Goal: Task Accomplishment & Management: Use online tool/utility

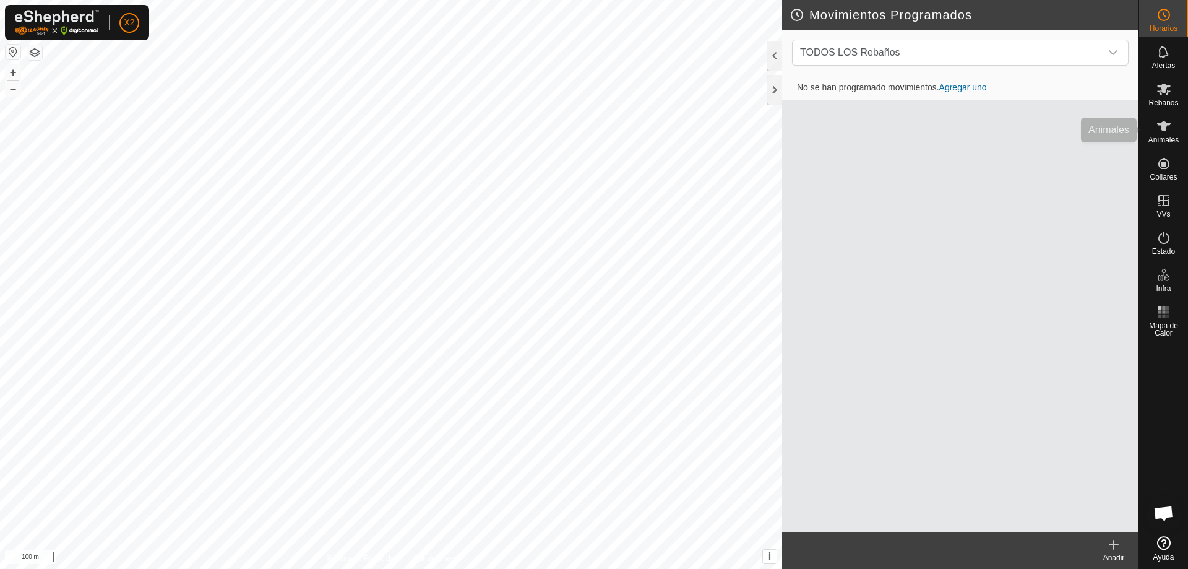
click at [1160, 125] on icon at bounding box center [1164, 126] width 14 height 10
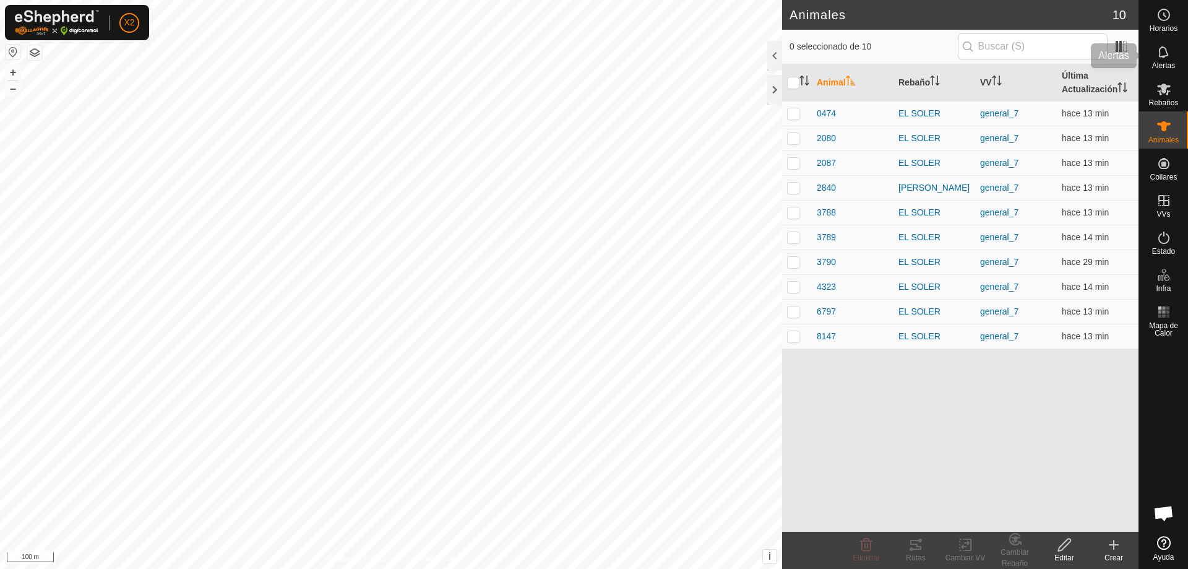
click at [1160, 56] on icon at bounding box center [1163, 52] width 15 height 15
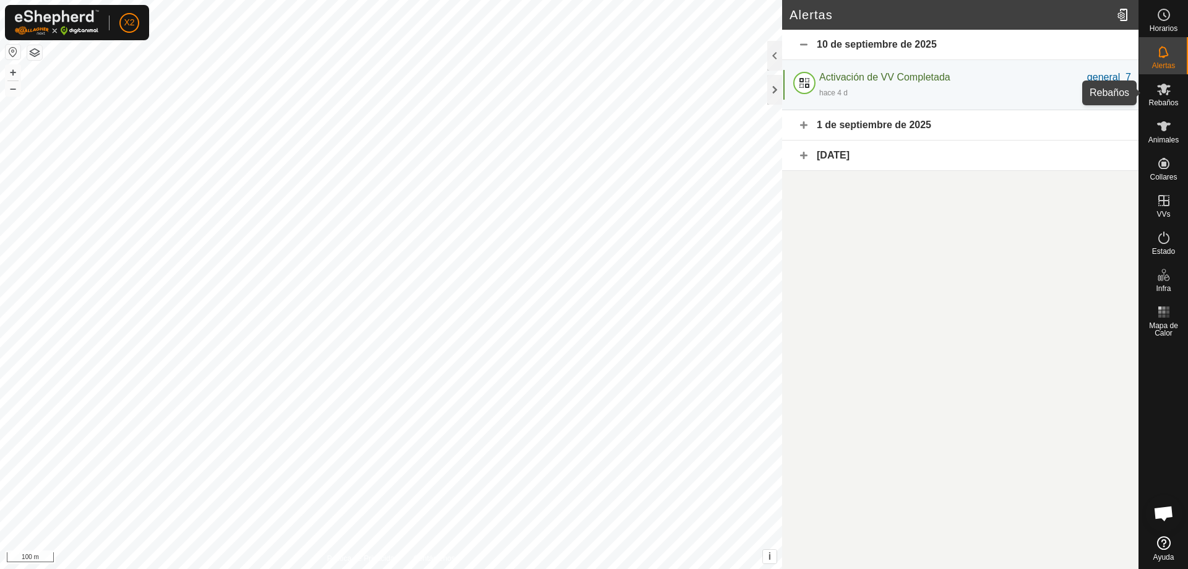
click at [1165, 97] on es-mob-svg-icon at bounding box center [1163, 89] width 22 height 20
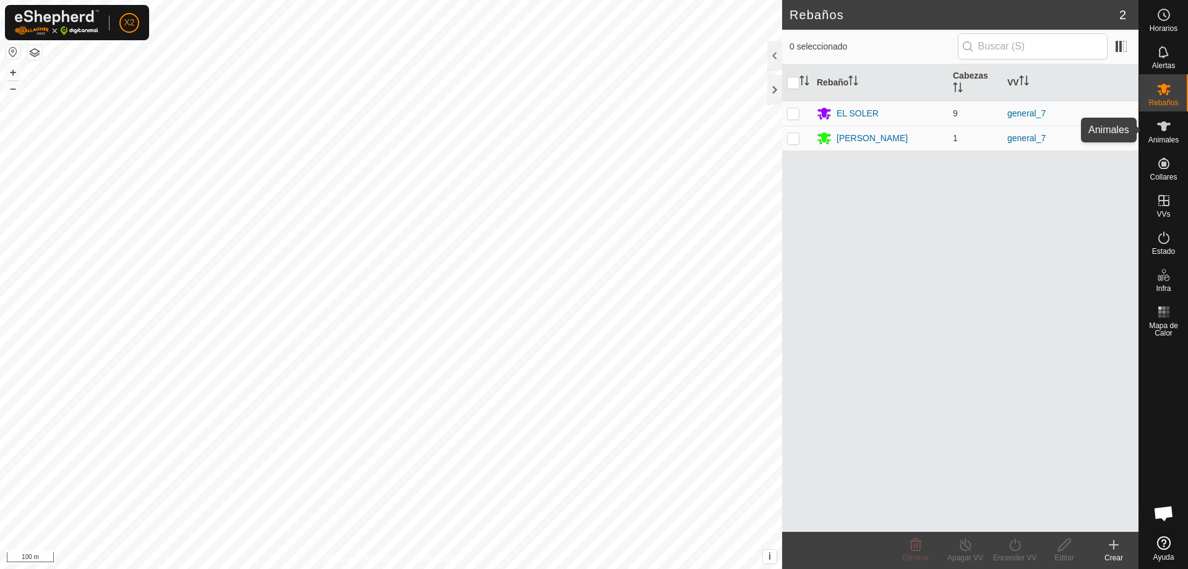
click at [1172, 137] on span "Animales" at bounding box center [1163, 139] width 30 height 7
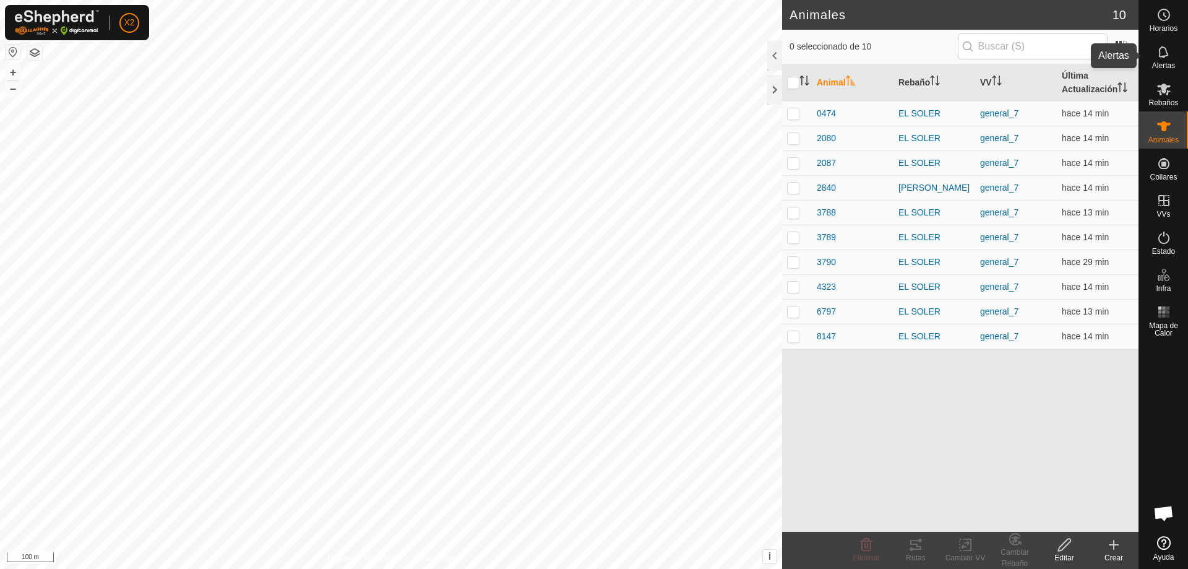
click at [1172, 46] on es-notification-svg-icon at bounding box center [1163, 52] width 22 height 20
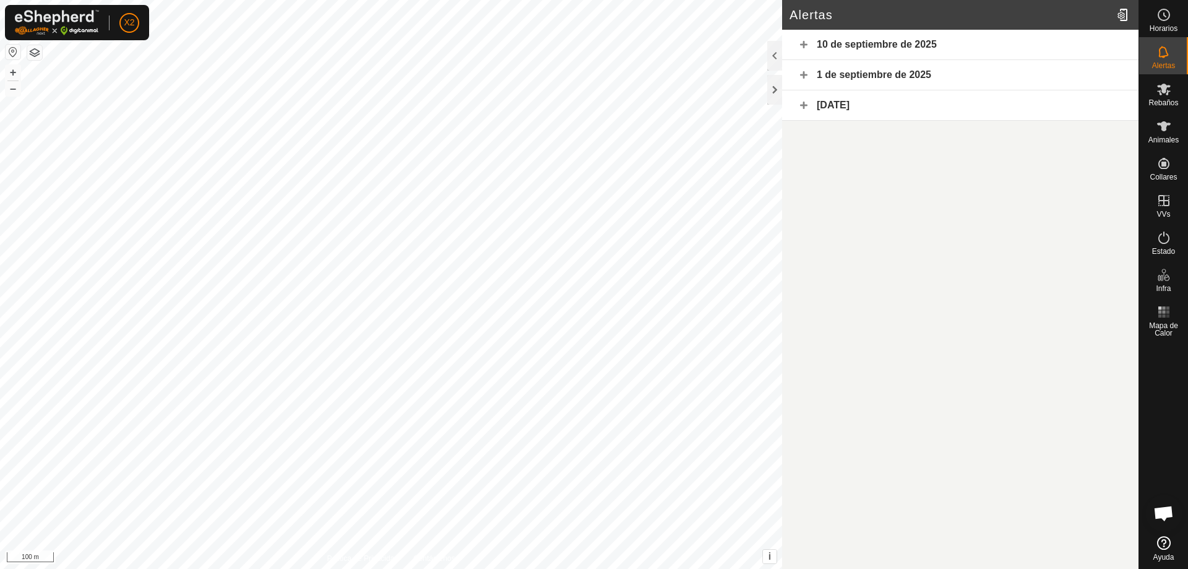
click at [800, 68] on div "1 de septiembre de 2025" at bounding box center [960, 75] width 356 height 30
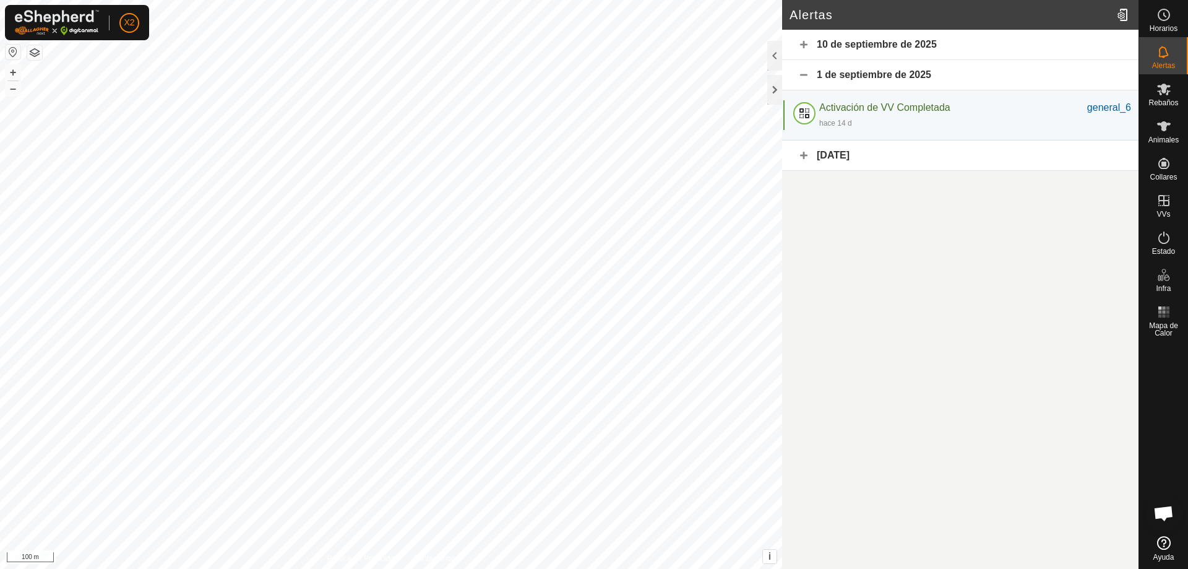
click at [812, 44] on div "10 de septiembre de 2025" at bounding box center [960, 45] width 356 height 30
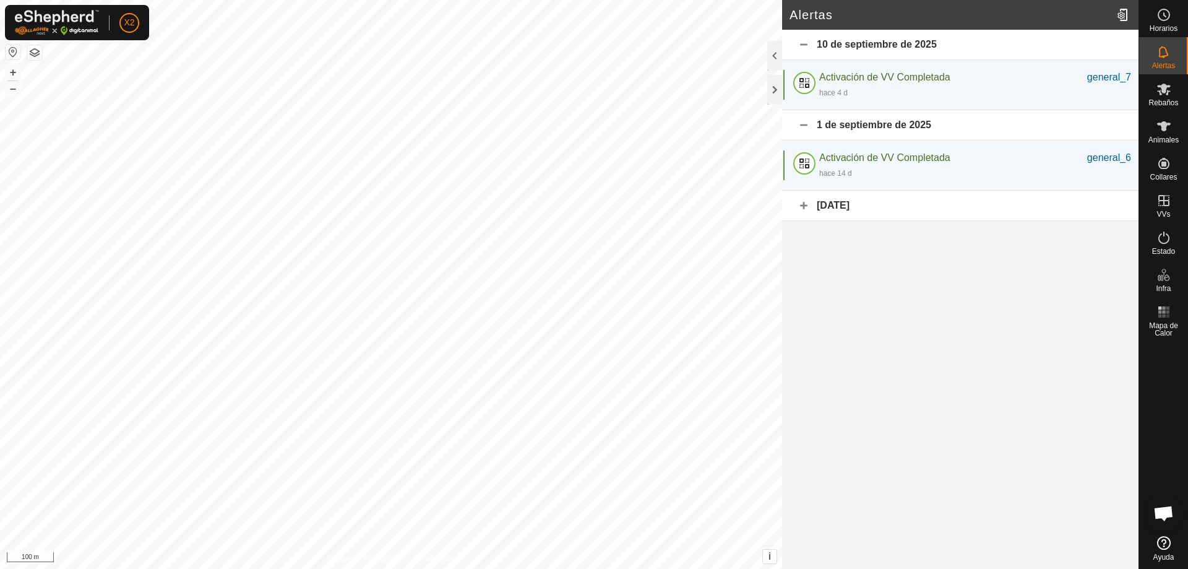
click at [810, 204] on div "jul 2025" at bounding box center [960, 206] width 356 height 30
click at [1165, 132] on icon at bounding box center [1163, 126] width 15 height 15
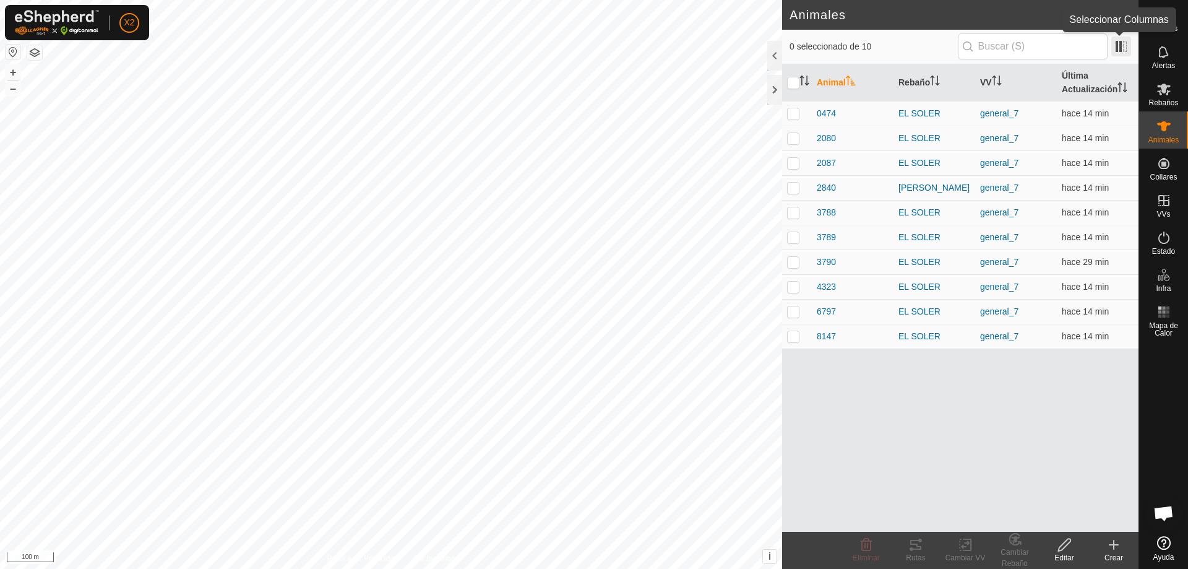
click at [1122, 46] on span at bounding box center [1121, 46] width 20 height 20
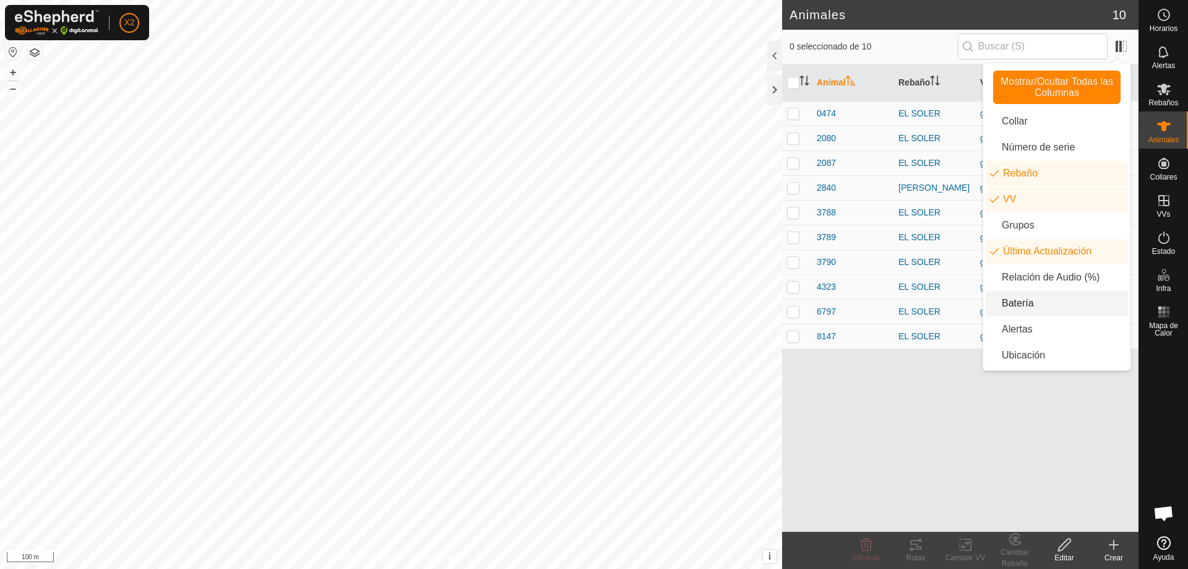
click at [1049, 301] on li "Batería" at bounding box center [1056, 303] width 142 height 25
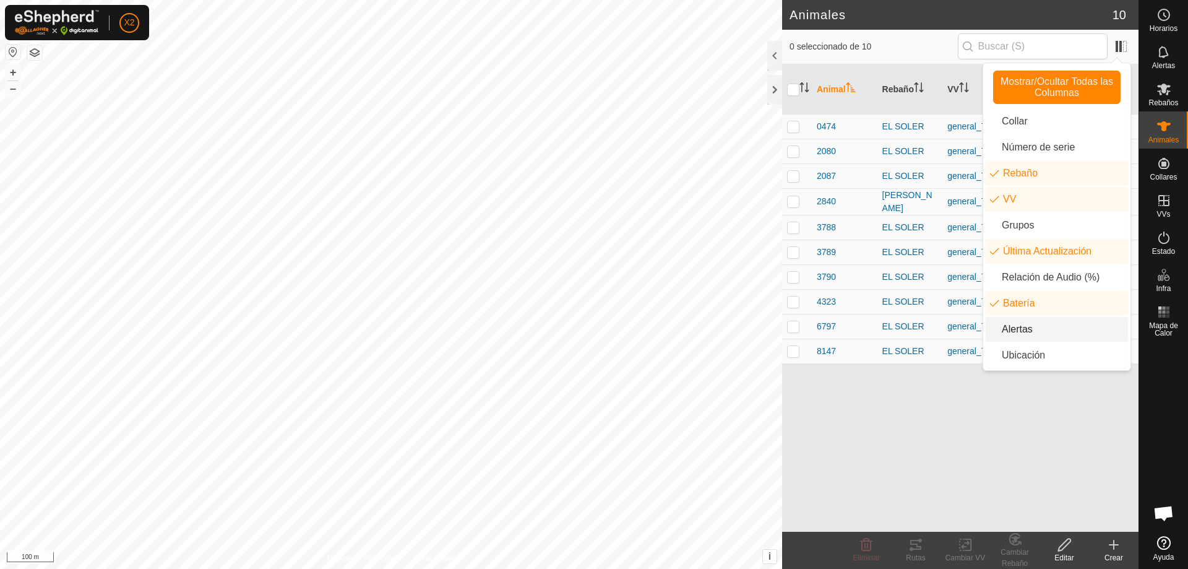
click at [1079, 400] on div "Animal Rebaño VV Última Actualización Batería 0474 EL SOLER general_7 hace 14 m…" at bounding box center [960, 297] width 356 height 467
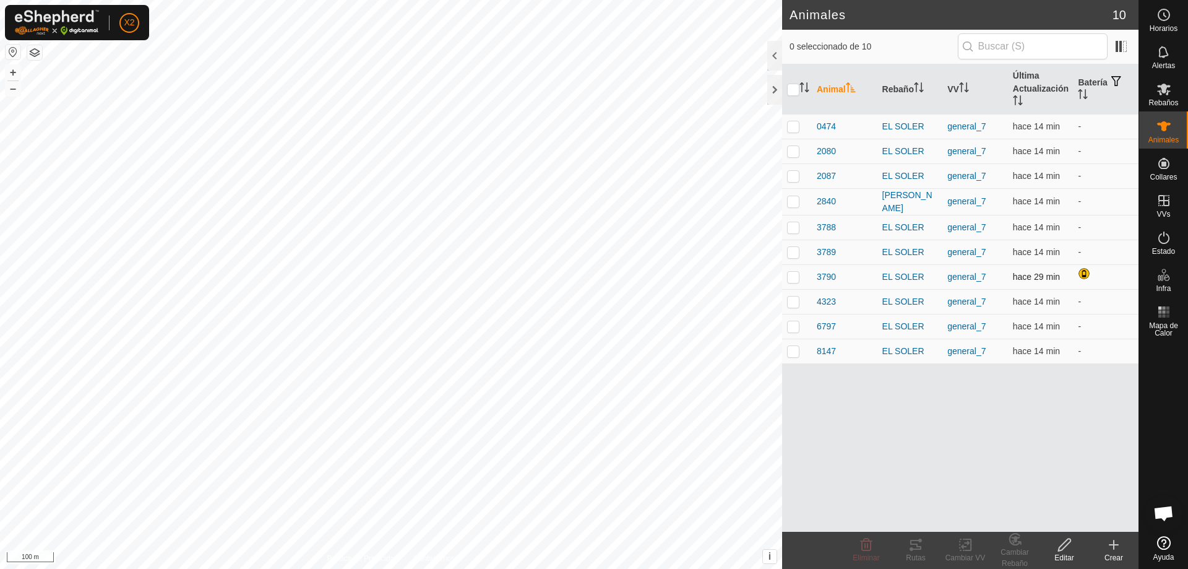
click at [792, 277] on p-checkbox at bounding box center [793, 277] width 12 height 10
click at [912, 552] on div "Rutas" at bounding box center [915, 557] width 49 height 11
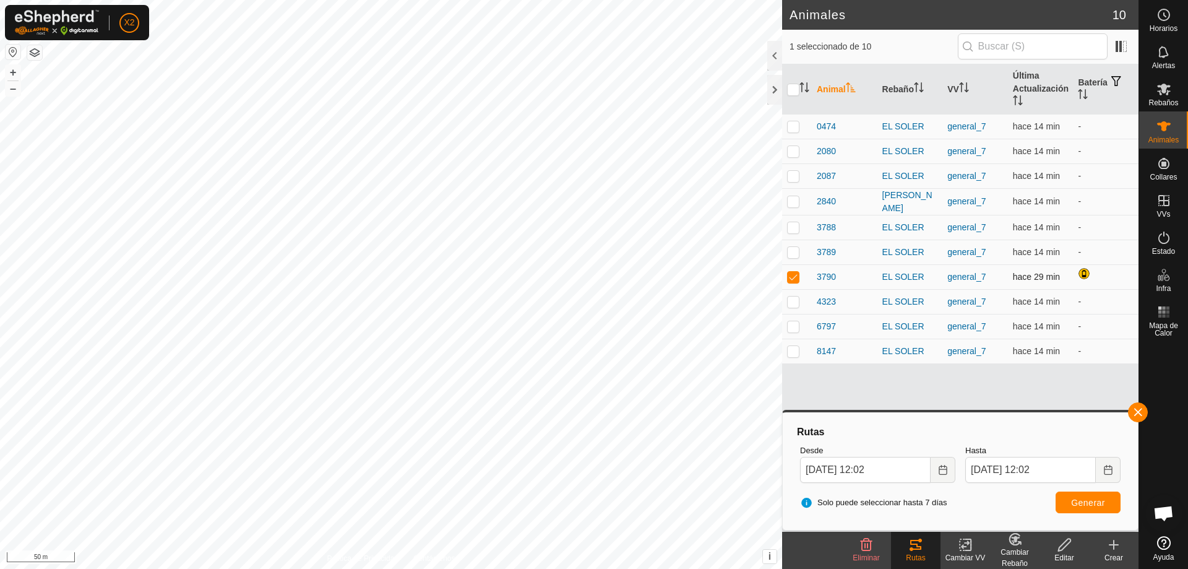
click at [790, 275] on p-checkbox at bounding box center [793, 277] width 12 height 10
checkbox input "false"
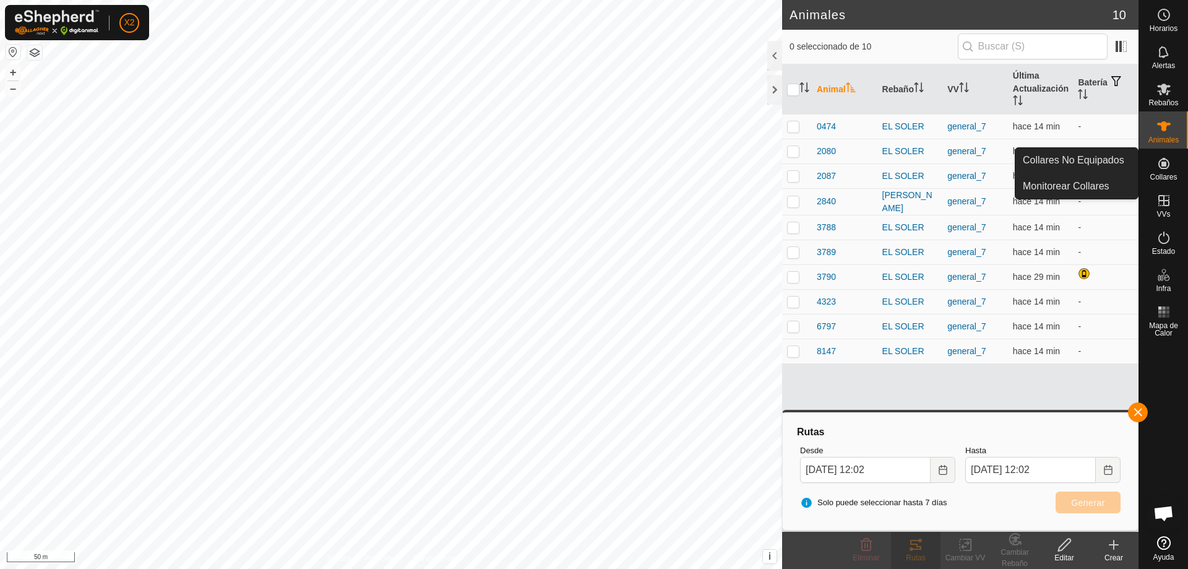
click at [1164, 171] on es-neckbands-svg-icon at bounding box center [1163, 163] width 22 height 20
drag, startPoint x: 1163, startPoint y: 181, endPoint x: 1164, endPoint y: 170, distance: 10.6
click at [1165, 152] on div "Collares" at bounding box center [1163, 166] width 49 height 37
click at [1164, 170] on icon at bounding box center [1163, 163] width 15 height 15
click at [1098, 186] on link "Monitorear Collares" at bounding box center [1076, 186] width 122 height 25
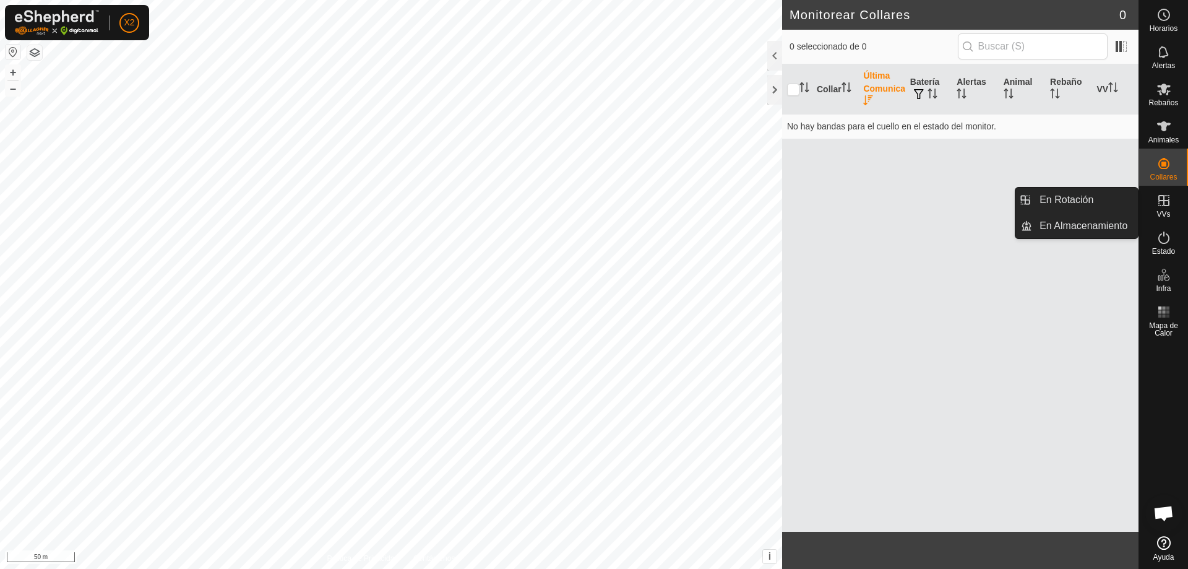
drag, startPoint x: 1142, startPoint y: 191, endPoint x: 1166, endPoint y: 237, distance: 51.7
click at [1162, 198] on icon at bounding box center [1163, 200] width 15 height 15
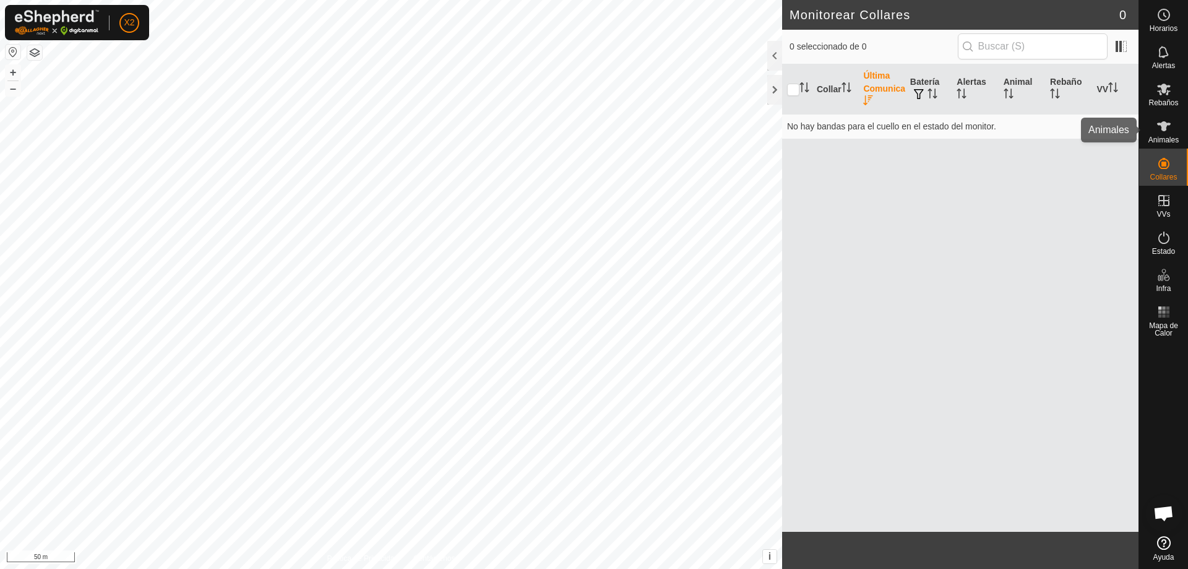
drag, startPoint x: 1165, startPoint y: 132, endPoint x: 1143, endPoint y: 134, distance: 22.4
click at [1165, 132] on icon at bounding box center [1163, 126] width 15 height 15
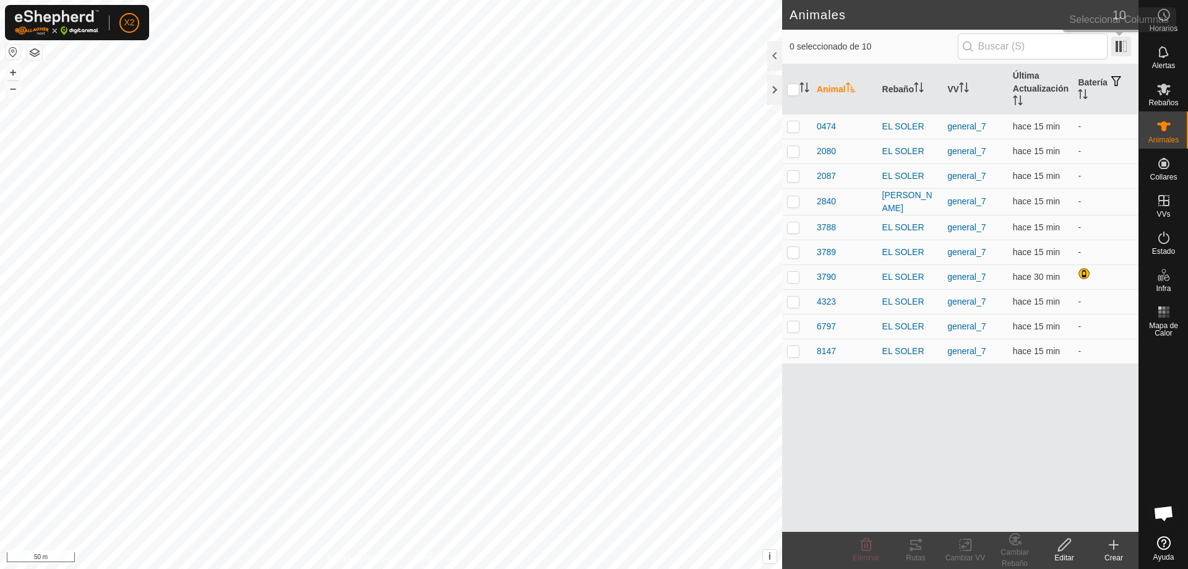
click at [1113, 46] on span at bounding box center [1121, 46] width 20 height 20
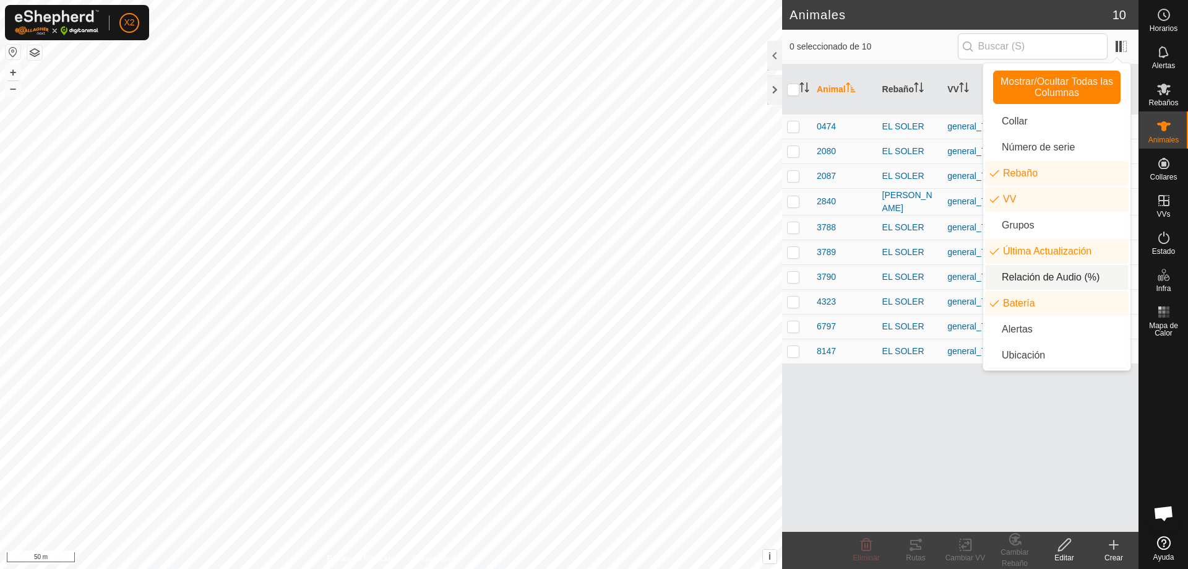
click at [1062, 277] on li "Relación de Audio (%)" at bounding box center [1056, 277] width 142 height 25
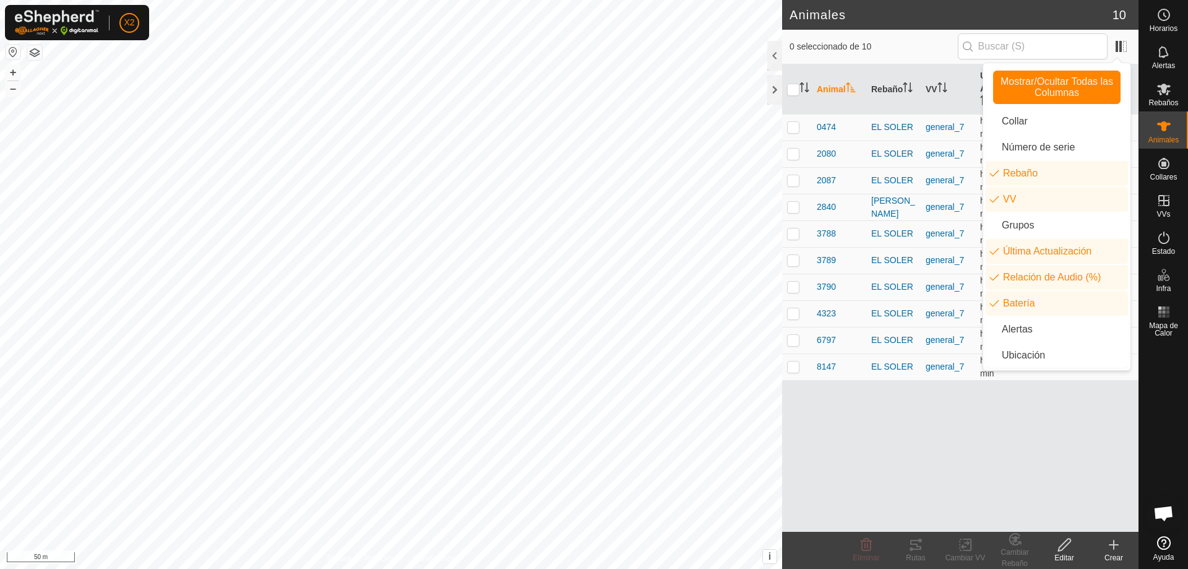
drag, startPoint x: 1060, startPoint y: 432, endPoint x: 1068, endPoint y: 406, distance: 27.2
click at [1060, 432] on div "Animal Rebaño VV Última Actualización Relación de Audio (%) Batería 0474 EL SOL…" at bounding box center [960, 297] width 356 height 467
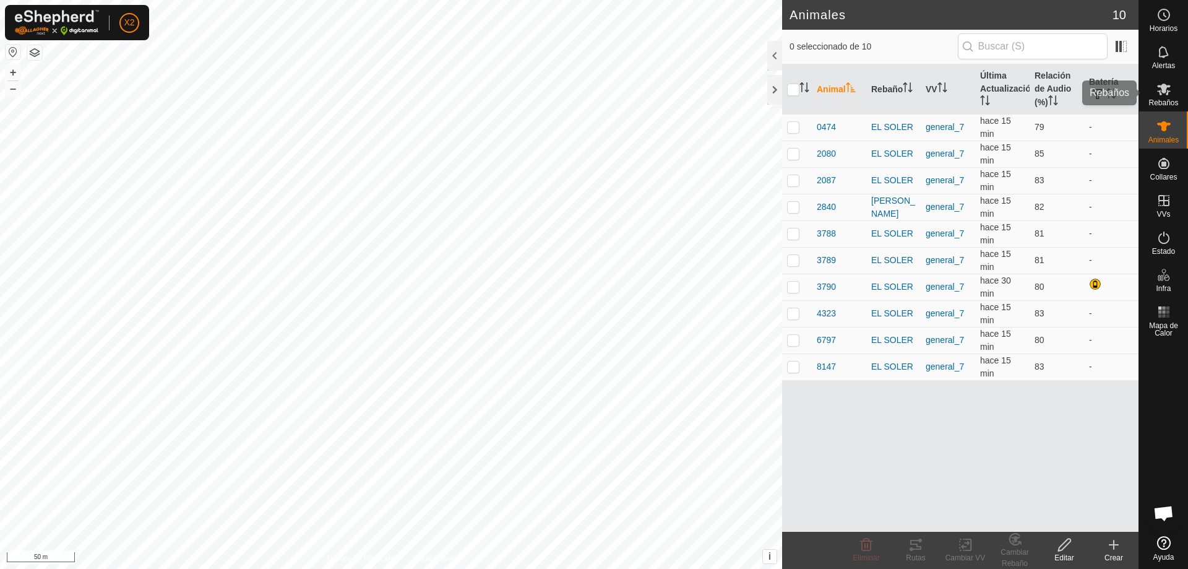
click at [1165, 103] on span "Rebaños" at bounding box center [1163, 102] width 30 height 7
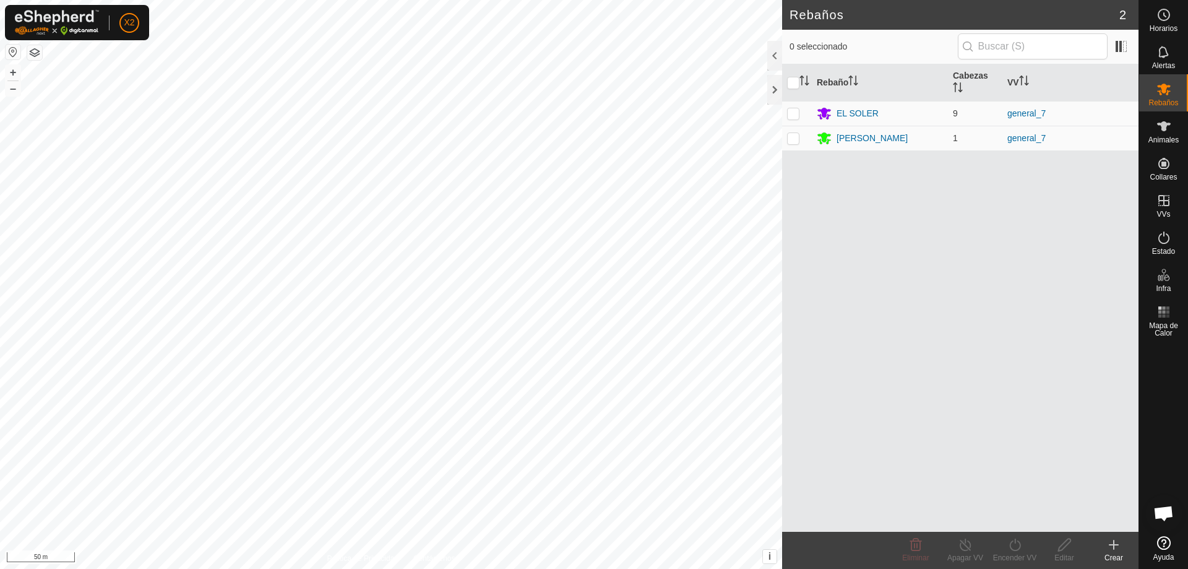
click at [976, 245] on div "Rebaño Cabezas VV EL SOLER 9 general_7 FELIP el toro 1 general_7" at bounding box center [960, 297] width 356 height 467
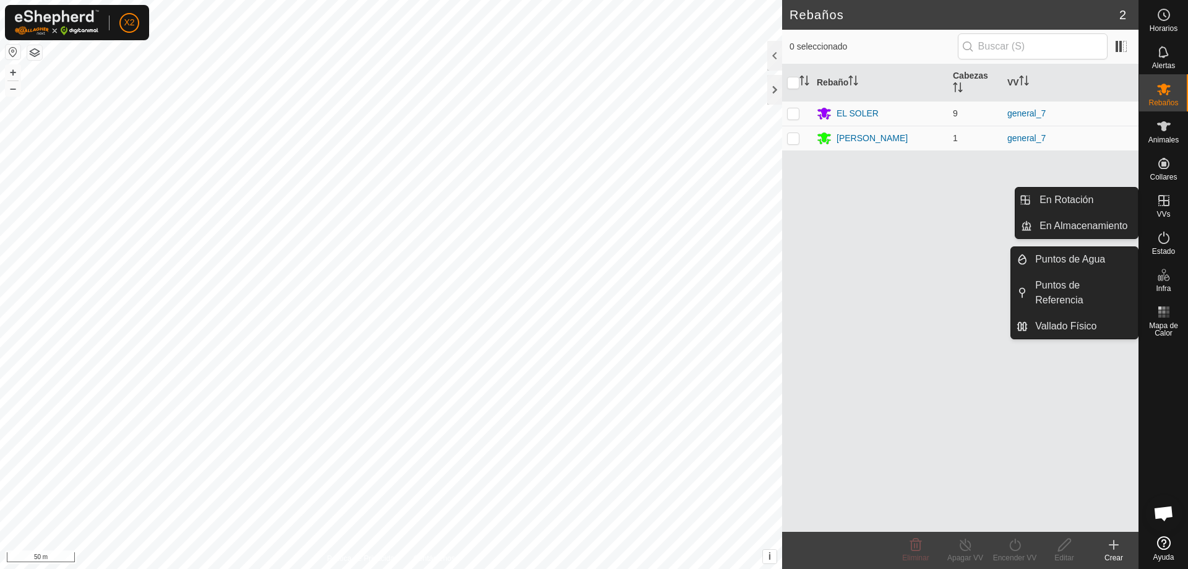
click at [945, 278] on div "Rebaño Cabezas VV EL SOLER 9 general_7 FELIP el toro 1 general_7" at bounding box center [960, 297] width 356 height 467
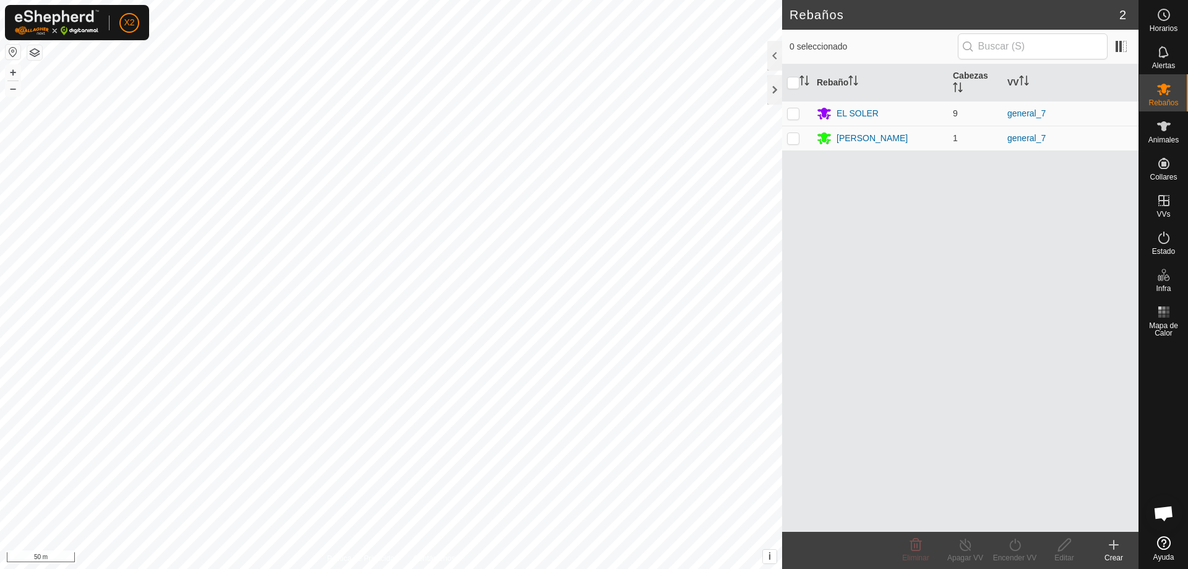
click at [981, 444] on div "Rebaño Cabezas VV EL SOLER 9 general_7 FELIP el toro 1 general_7" at bounding box center [960, 297] width 356 height 467
click at [1156, 121] on icon at bounding box center [1163, 126] width 15 height 15
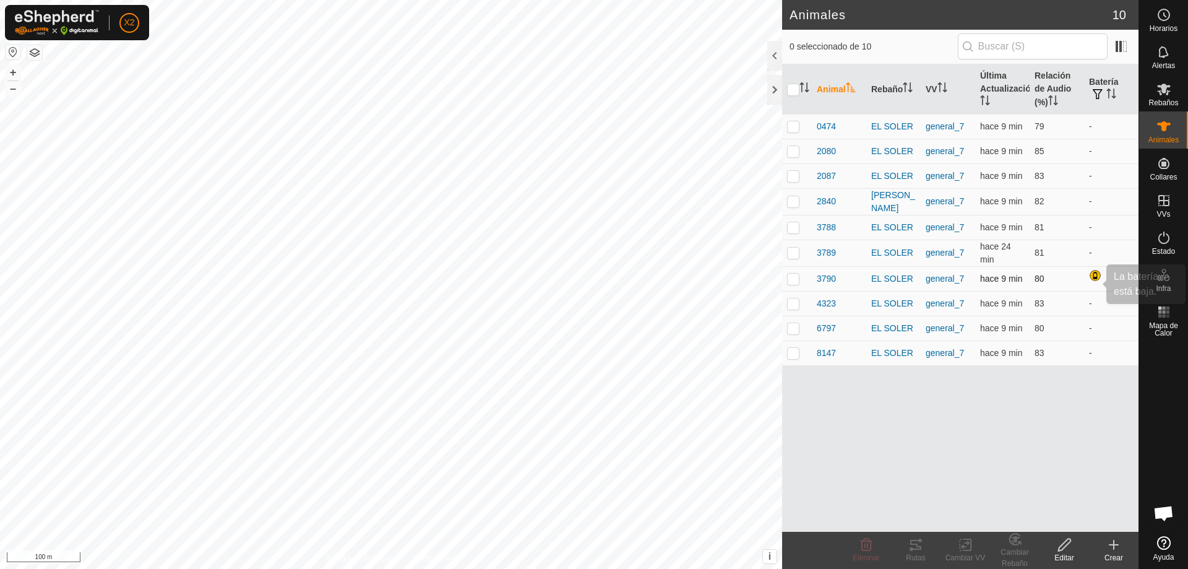
click at [1094, 271] on div at bounding box center [1096, 276] width 15 height 15
click at [1094, 273] on div at bounding box center [1096, 276] width 15 height 15
click at [1098, 275] on div at bounding box center [1096, 276] width 15 height 15
click at [1096, 275] on div at bounding box center [1096, 276] width 15 height 15
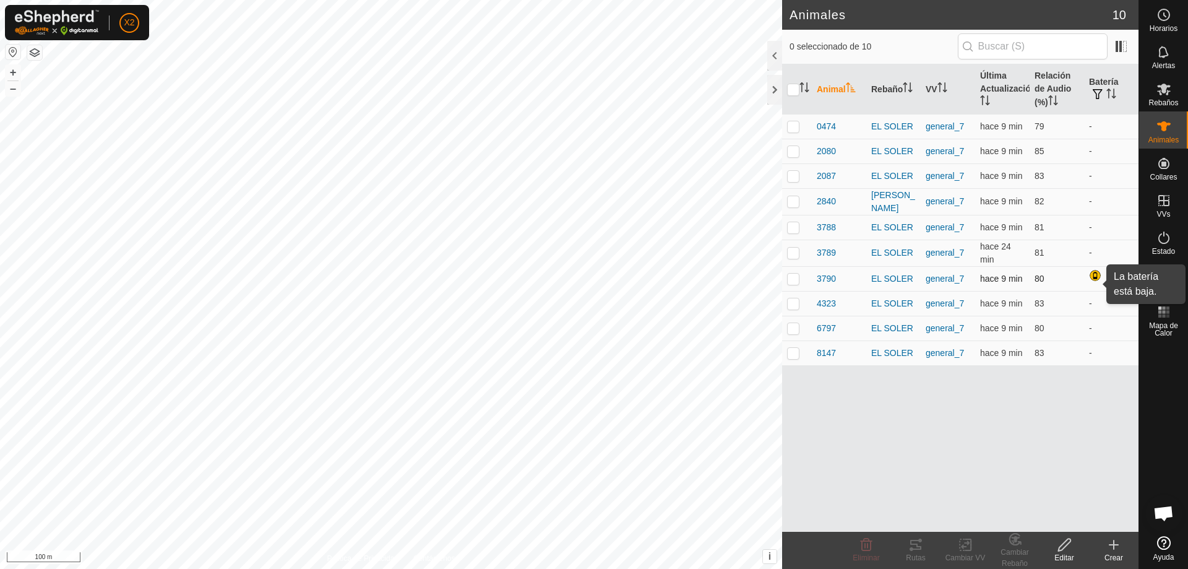
click at [1092, 277] on div at bounding box center [1096, 276] width 15 height 15
click at [789, 275] on p-checkbox at bounding box center [793, 278] width 12 height 10
checkbox input "true"
click at [920, 544] on icon at bounding box center [915, 544] width 15 height 15
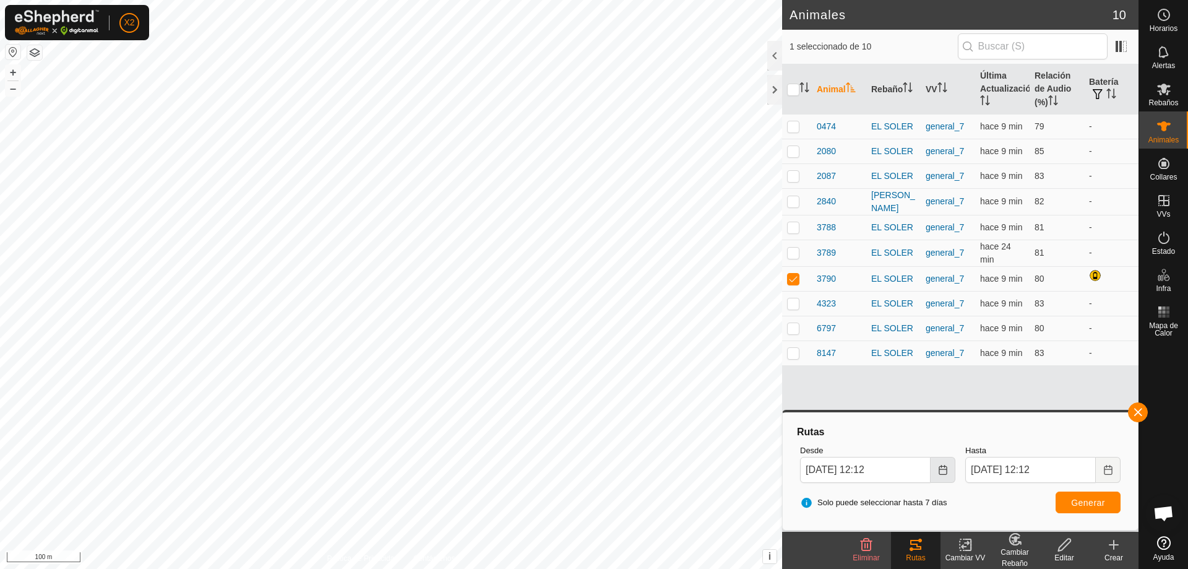
click at [945, 470] on icon "Choose Date" at bounding box center [943, 470] width 10 height 10
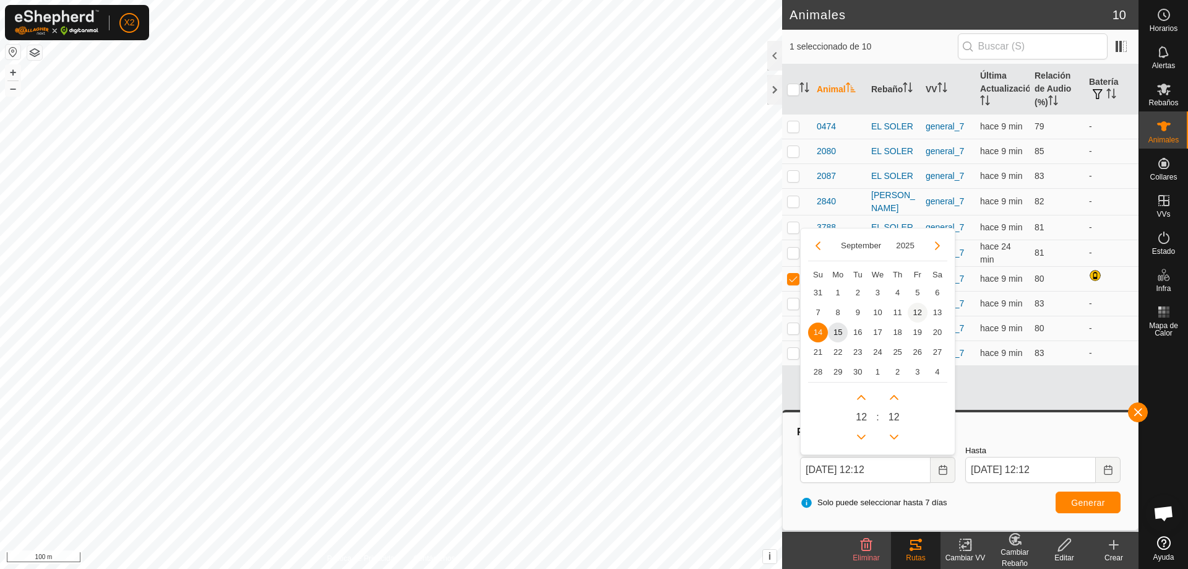
click at [916, 313] on span "12" at bounding box center [918, 313] width 20 height 20
type input "[DATE] 12:12"
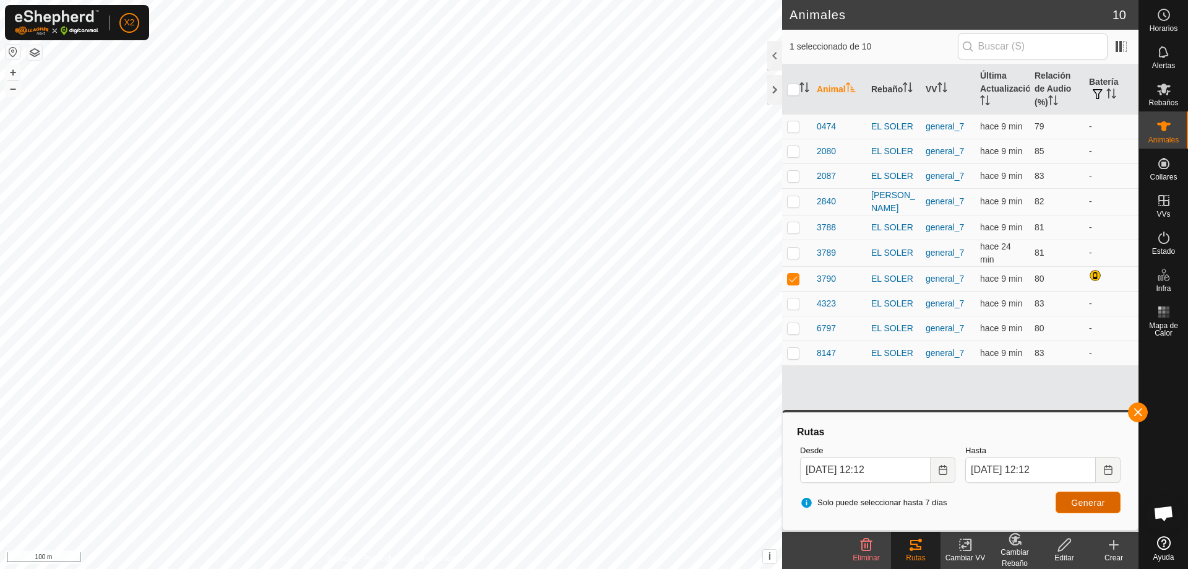
click at [1089, 502] on span "Generar" at bounding box center [1088, 502] width 34 height 10
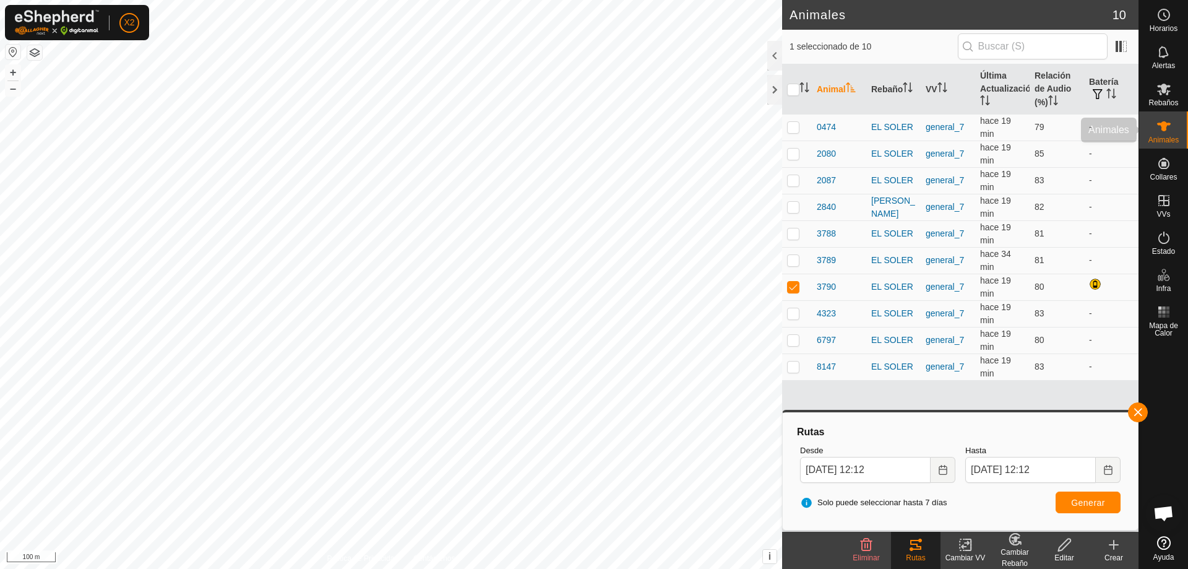
click at [1164, 130] on icon at bounding box center [1164, 126] width 14 height 10
click at [1092, 266] on td "-" at bounding box center [1111, 260] width 54 height 27
click at [1091, 261] on td "-" at bounding box center [1111, 260] width 54 height 27
click at [791, 259] on p-checkbox at bounding box center [793, 260] width 12 height 10
checkbox input "true"
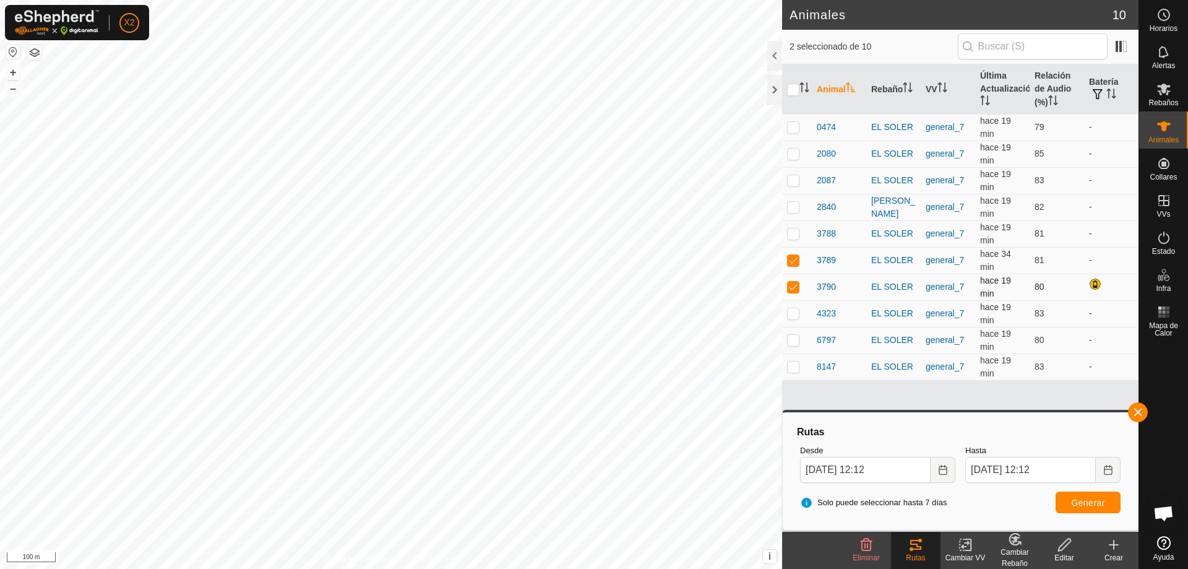
click at [793, 285] on p-checkbox at bounding box center [793, 286] width 12 height 10
checkbox input "false"
click at [1085, 501] on span "Generar" at bounding box center [1088, 502] width 34 height 10
click at [793, 231] on p-checkbox at bounding box center [793, 233] width 12 height 10
checkbox input "true"
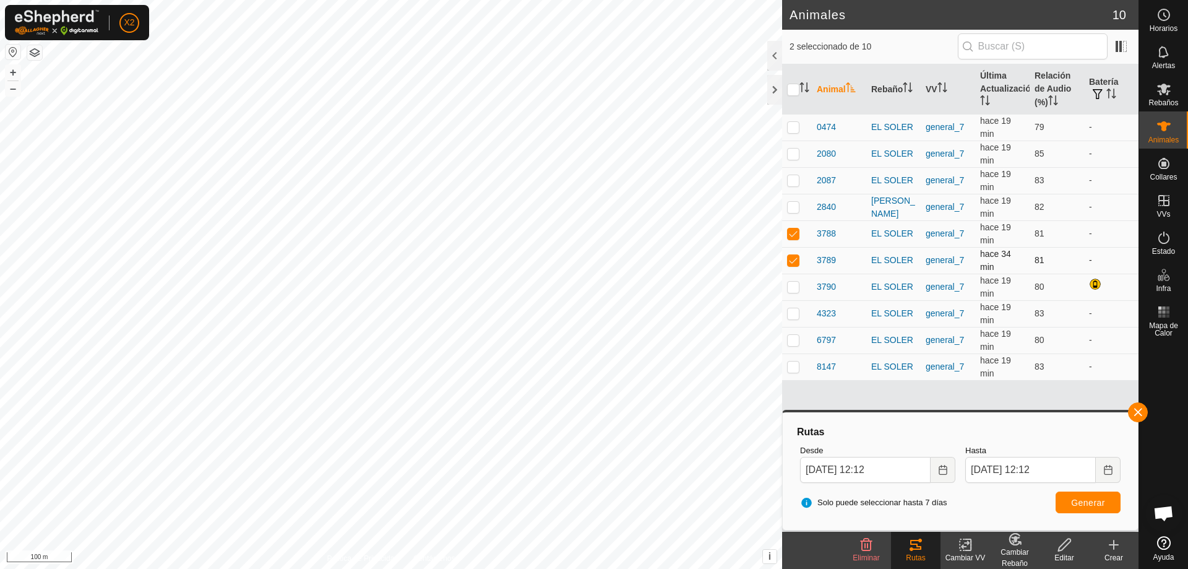
click at [794, 252] on td at bounding box center [797, 260] width 30 height 27
checkbox input "false"
click at [1104, 512] on button "Generar" at bounding box center [1087, 502] width 65 height 22
